Goal: Book appointment/travel/reservation

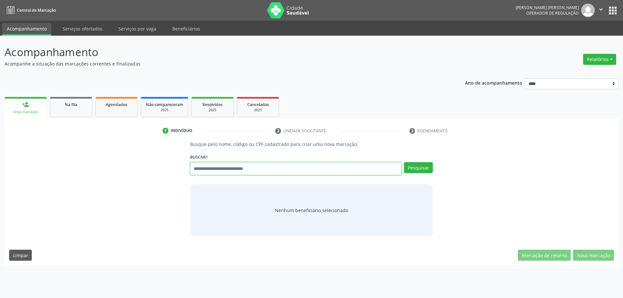
click at [248, 174] on input "text" at bounding box center [296, 168] width 212 height 13
type input "****"
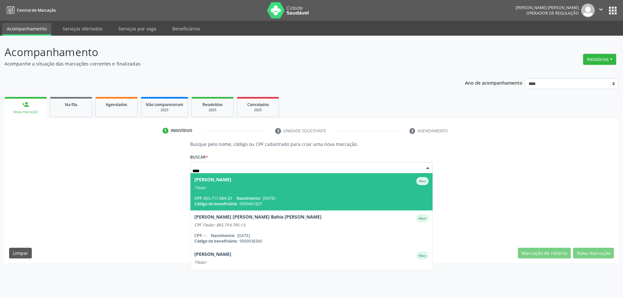
click at [231, 183] on div "[PERSON_NAME]" at bounding box center [212, 181] width 37 height 8
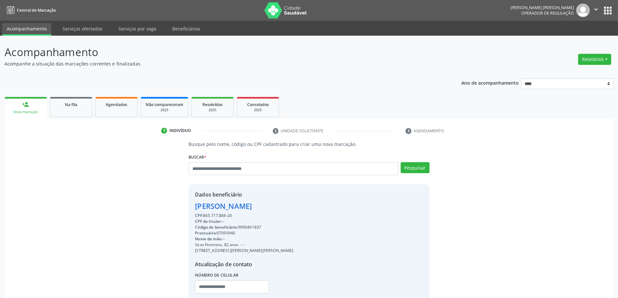
scroll to position [44, 0]
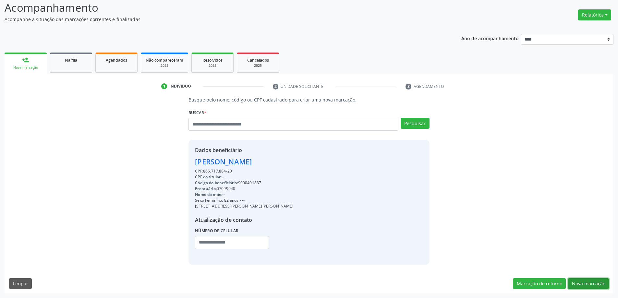
click at [588, 283] on button "Nova marcação" at bounding box center [588, 283] width 41 height 11
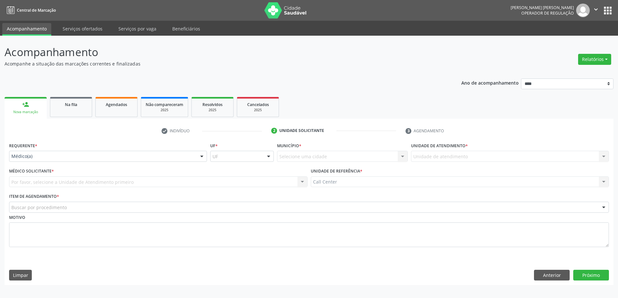
scroll to position [0, 0]
click at [252, 202] on div "Item de agendamento * Buscar por procedimento #0000 - Alergologia #0001 - Angio…" at bounding box center [311, 202] width 604 height 21
click at [252, 209] on div "Buscar por procedimento" at bounding box center [311, 207] width 604 height 11
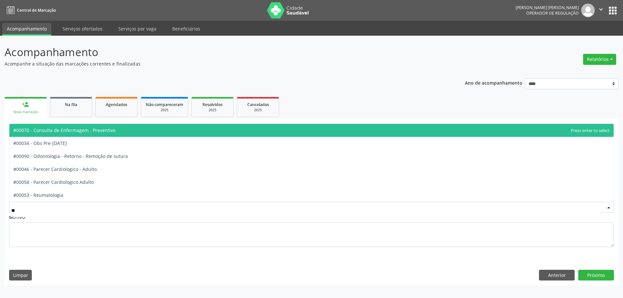
type input "***"
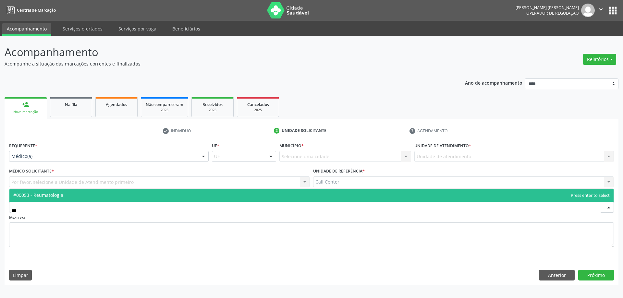
click at [112, 190] on span "#00053 - Reumatologia" at bounding box center [311, 195] width 604 height 13
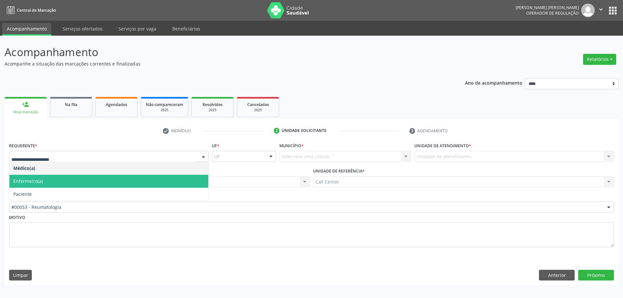
click at [65, 200] on span "Paciente" at bounding box center [108, 194] width 199 height 13
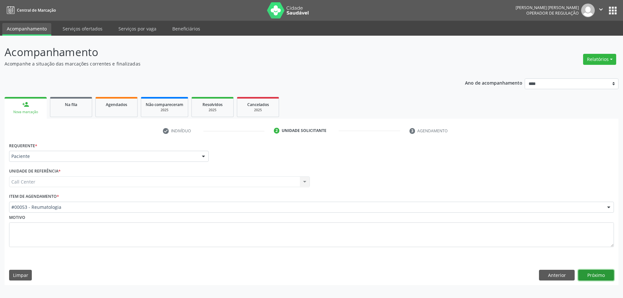
click at [606, 278] on button "Próximo" at bounding box center [596, 275] width 36 height 11
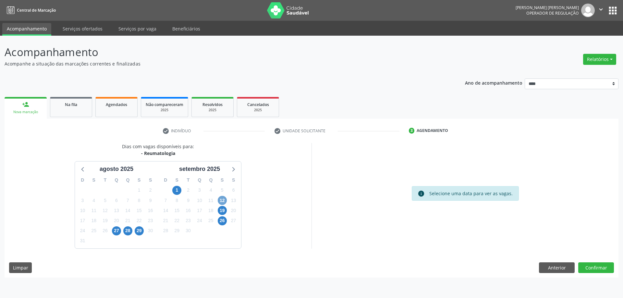
click at [221, 200] on span "12" at bounding box center [222, 200] width 9 height 9
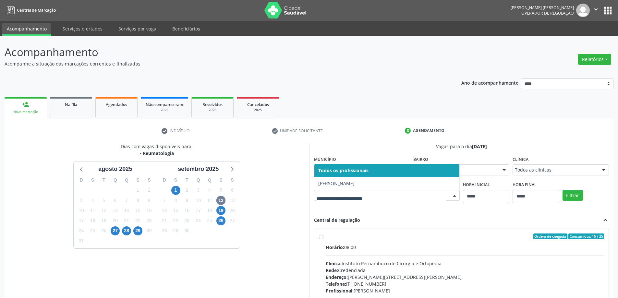
click at [223, 215] on div "19" at bounding box center [220, 211] width 9 height 10
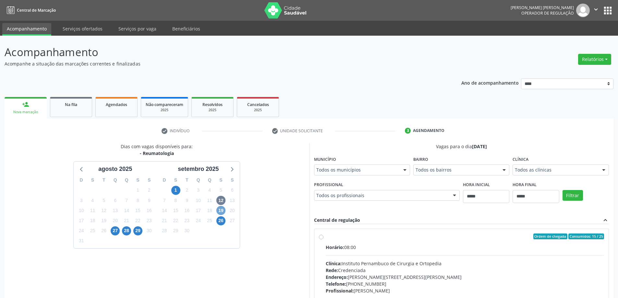
click at [220, 209] on span "19" at bounding box center [220, 210] width 9 height 9
click at [345, 202] on fieldset "Profissional Todos os profissionais Todos os profissionais [PERSON_NAME] Costa …" at bounding box center [387, 192] width 146 height 25
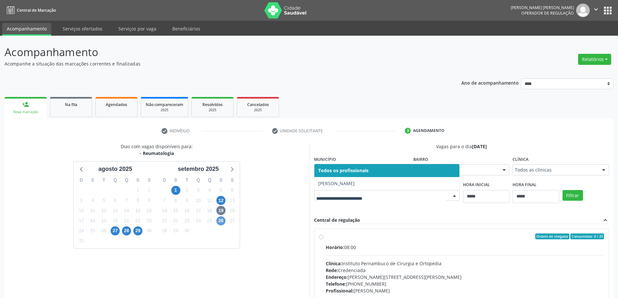
click at [225, 222] on div "26" at bounding box center [220, 221] width 11 height 10
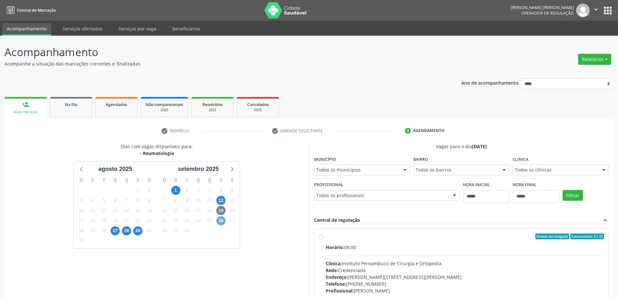
click at [219, 220] on span "26" at bounding box center [220, 220] width 9 height 9
click at [138, 231] on span "29" at bounding box center [137, 230] width 9 height 9
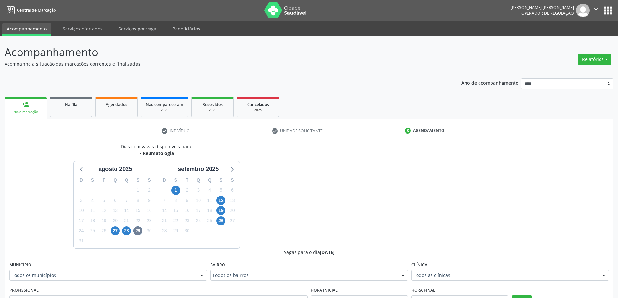
click at [373, 195] on div "[PERSON_NAME] com vagas disponíveis para: - Reumatologia agosto 2025 D S T Q Q …" at bounding box center [309, 295] width 609 height 304
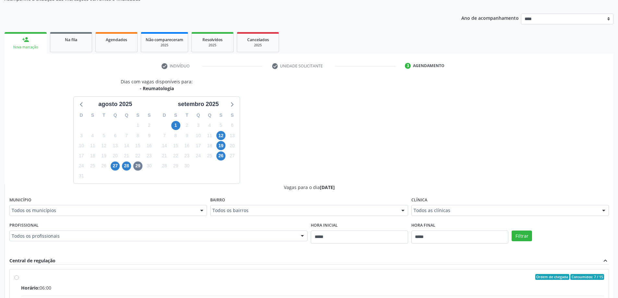
click at [197, 227] on div "Profissional Todos os profissionais Todos os profissionais [PERSON_NAME] [PERSO…" at bounding box center [158, 231] width 298 height 21
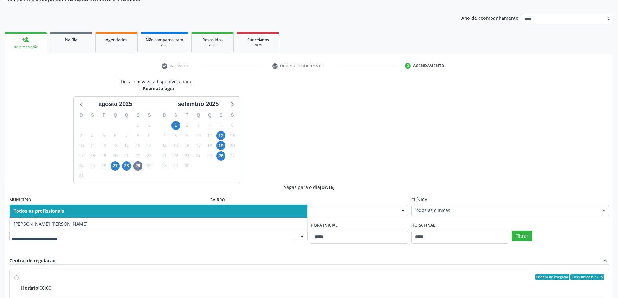
click at [303, 160] on div "[PERSON_NAME] com vagas disponíveis para: - Reumatologia agosto 2025 D S T Q Q …" at bounding box center [157, 130] width 304 height 105
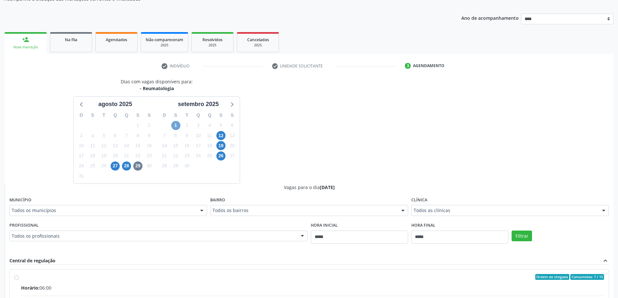
click at [177, 128] on span "1" at bounding box center [175, 125] width 9 height 9
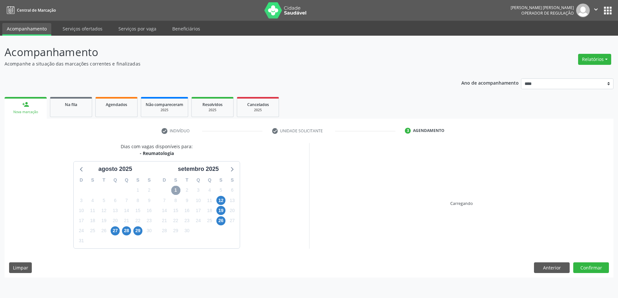
scroll to position [0, 0]
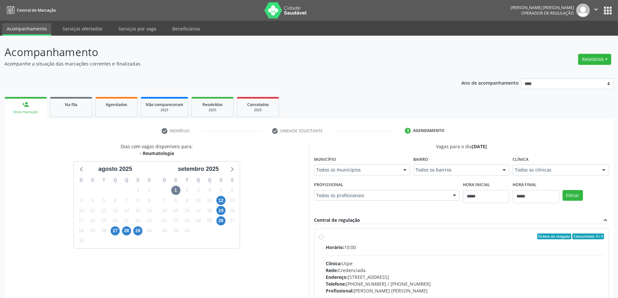
drag, startPoint x: 336, startPoint y: 185, endPoint x: 339, endPoint y: 196, distance: 10.8
click at [337, 188] on label "Profissional" at bounding box center [328, 185] width 29 height 10
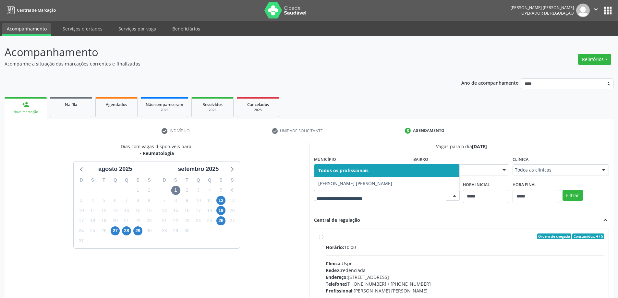
click at [287, 182] on div "[PERSON_NAME] com vagas disponíveis para: - Reumatologia agosto 2025 D S T Q Q …" at bounding box center [157, 242] width 304 height 199
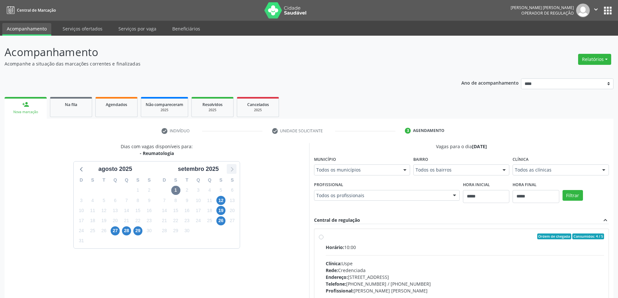
click at [235, 166] on icon at bounding box center [231, 169] width 8 height 8
click at [128, 202] on span "9" at bounding box center [126, 200] width 9 height 9
click at [327, 164] on label "Município" at bounding box center [325, 159] width 22 height 10
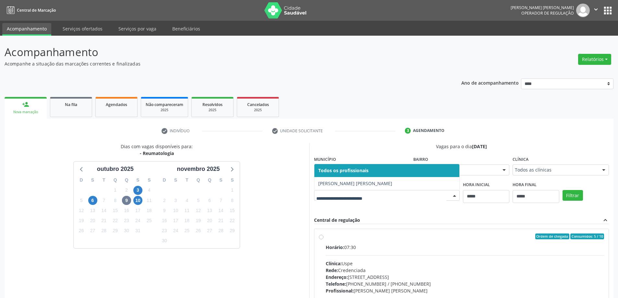
click at [302, 199] on div "[PERSON_NAME] com vagas disponíveis para: - Reumatologia outubro 2025 D S T Q Q…" at bounding box center [157, 248] width 304 height 211
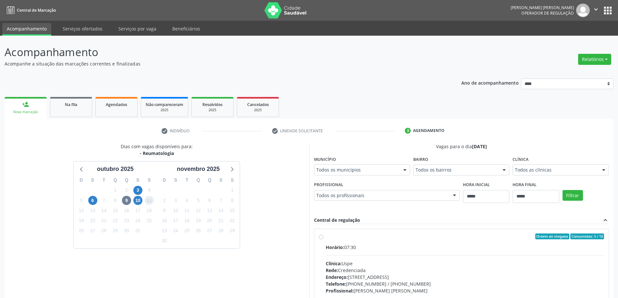
click at [147, 199] on span "11" at bounding box center [149, 200] width 9 height 9
drag, startPoint x: 139, startPoint y: 198, endPoint x: 202, endPoint y: 195, distance: 62.7
click at [139, 198] on span "10" at bounding box center [137, 200] width 9 height 9
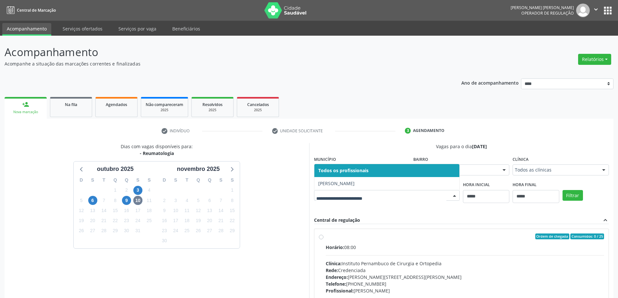
click at [332, 192] on div at bounding box center [387, 195] width 146 height 11
click at [93, 200] on span "6" at bounding box center [92, 200] width 9 height 9
click at [291, 179] on div "[PERSON_NAME] com vagas disponíveis para: - Reumatologia outubro 2025 D S T Q Q…" at bounding box center [157, 248] width 304 height 211
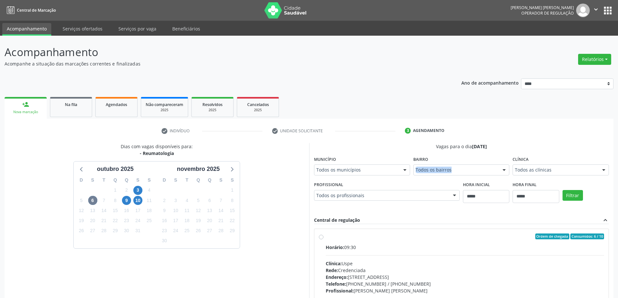
drag, startPoint x: 498, startPoint y: 173, endPoint x: 507, endPoint y: 170, distance: 8.7
click at [505, 170] on fieldset "Bairro Todos os bairros Todos os bairros [GEOGRAPHIC_DATA] resultado encontrado…" at bounding box center [461, 166] width 96 height 25
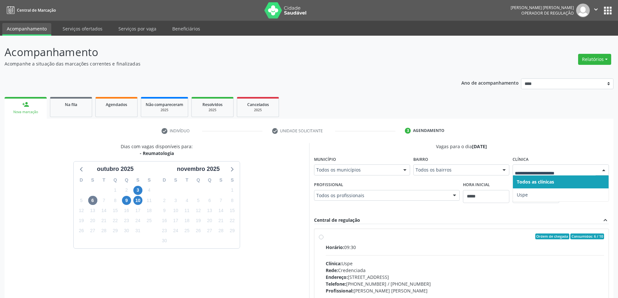
click at [405, 121] on div "check Indivíduo check Unidade solicitante 3 Agendamento Busque pelo nome, códig…" at bounding box center [309, 251] width 609 height 264
